Goal: Transaction & Acquisition: Purchase product/service

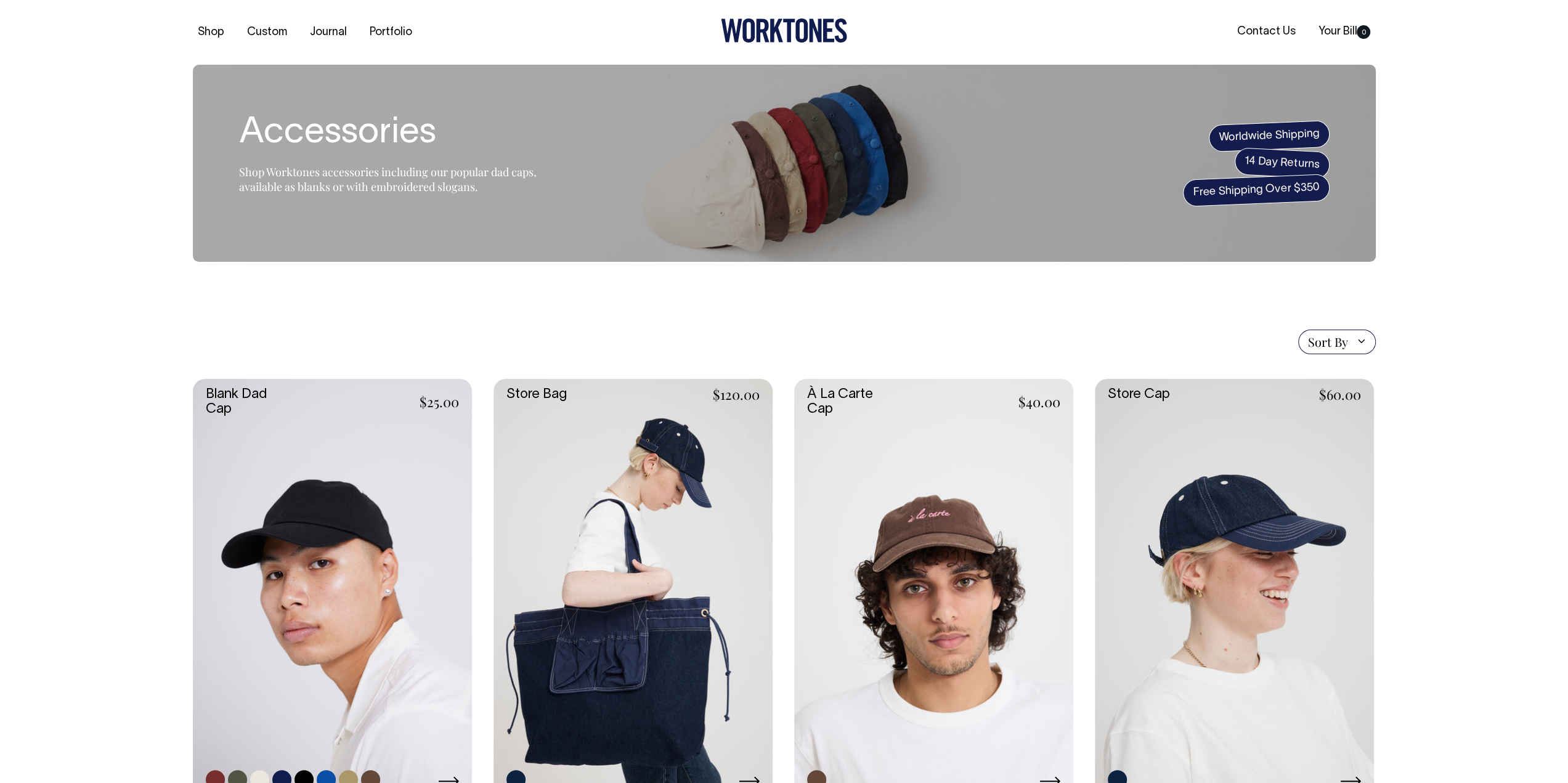
click at [356, 609] on link at bounding box center [332, 588] width 279 height 419
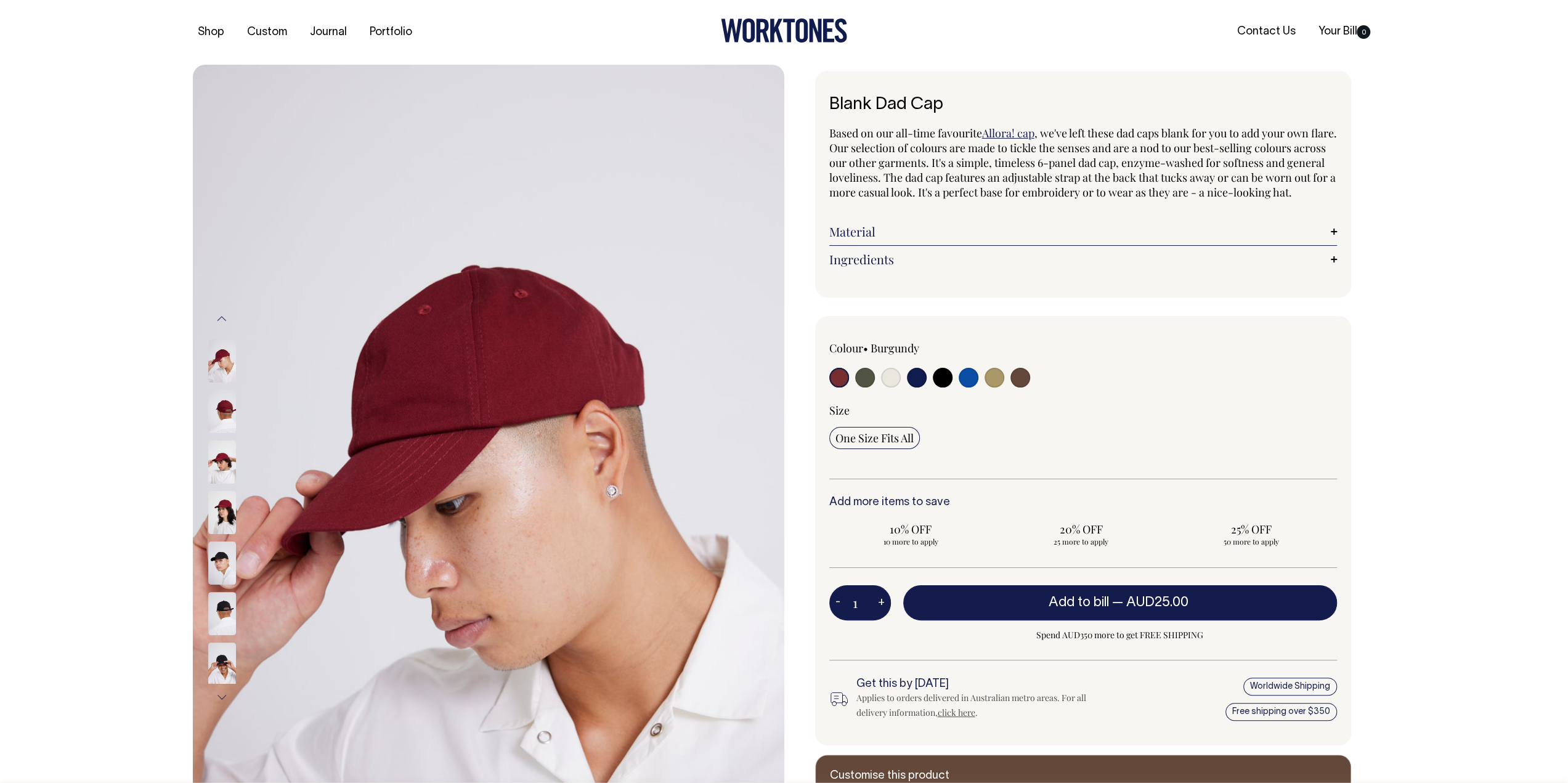
click at [964, 388] on input "radio" at bounding box center [968, 377] width 20 height 20
radio input "true"
select select "Worker Blue"
